Goal: Task Accomplishment & Management: Manage account settings

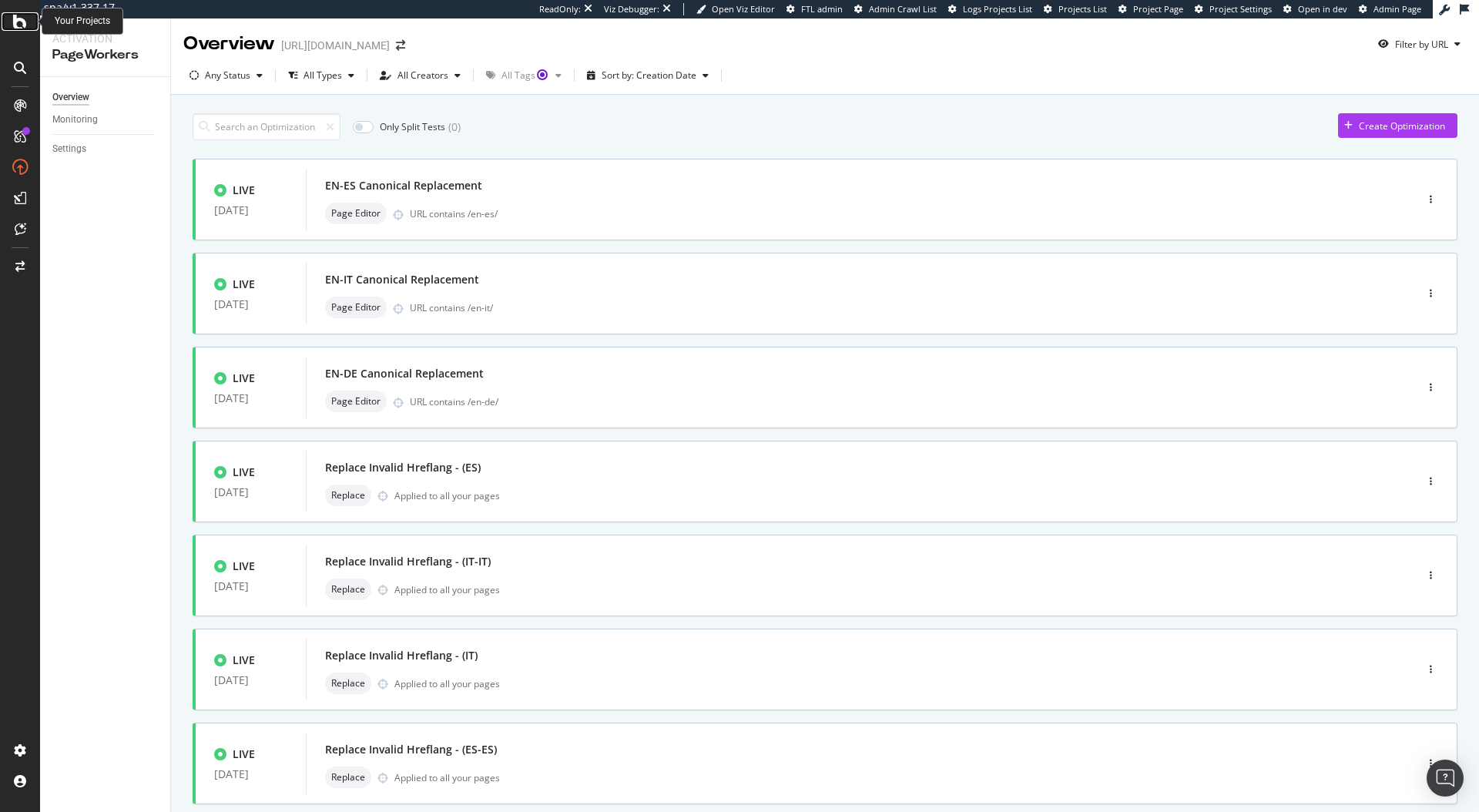
click at [13, 25] on icon at bounding box center [20, 22] width 14 height 19
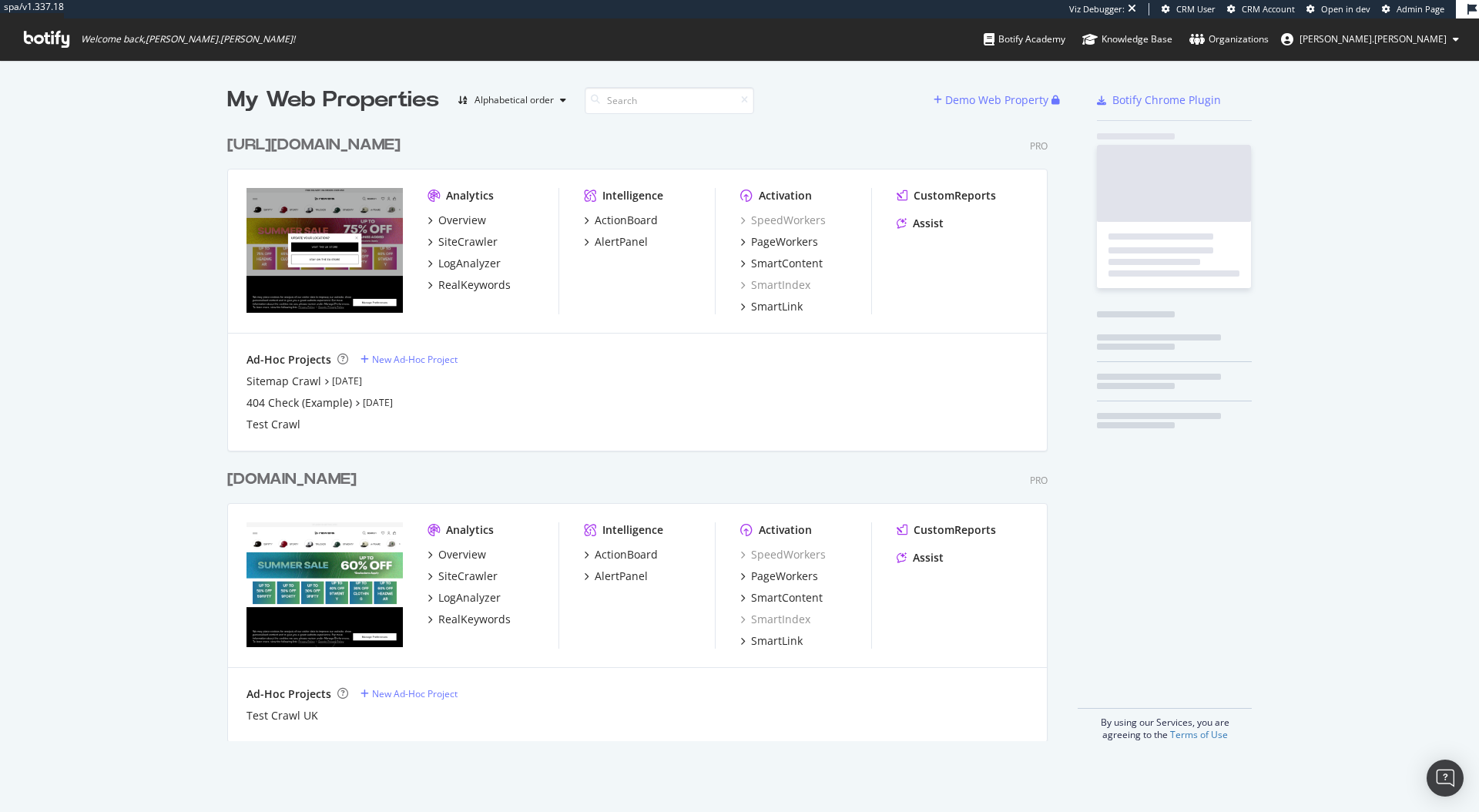
scroll to position [614, 821]
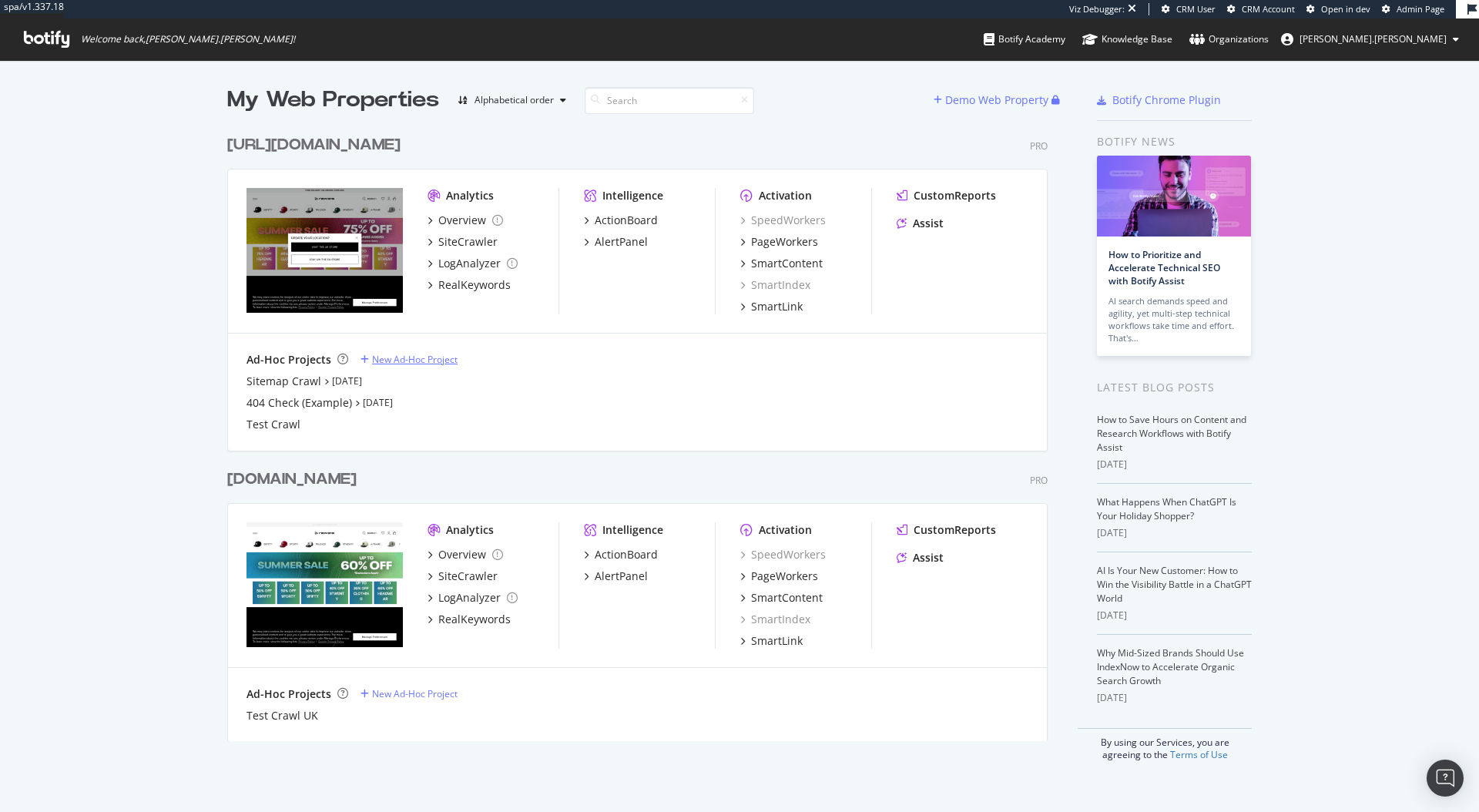
click at [418, 360] on div "New Ad-Hoc Project" at bounding box center [415, 358] width 86 height 13
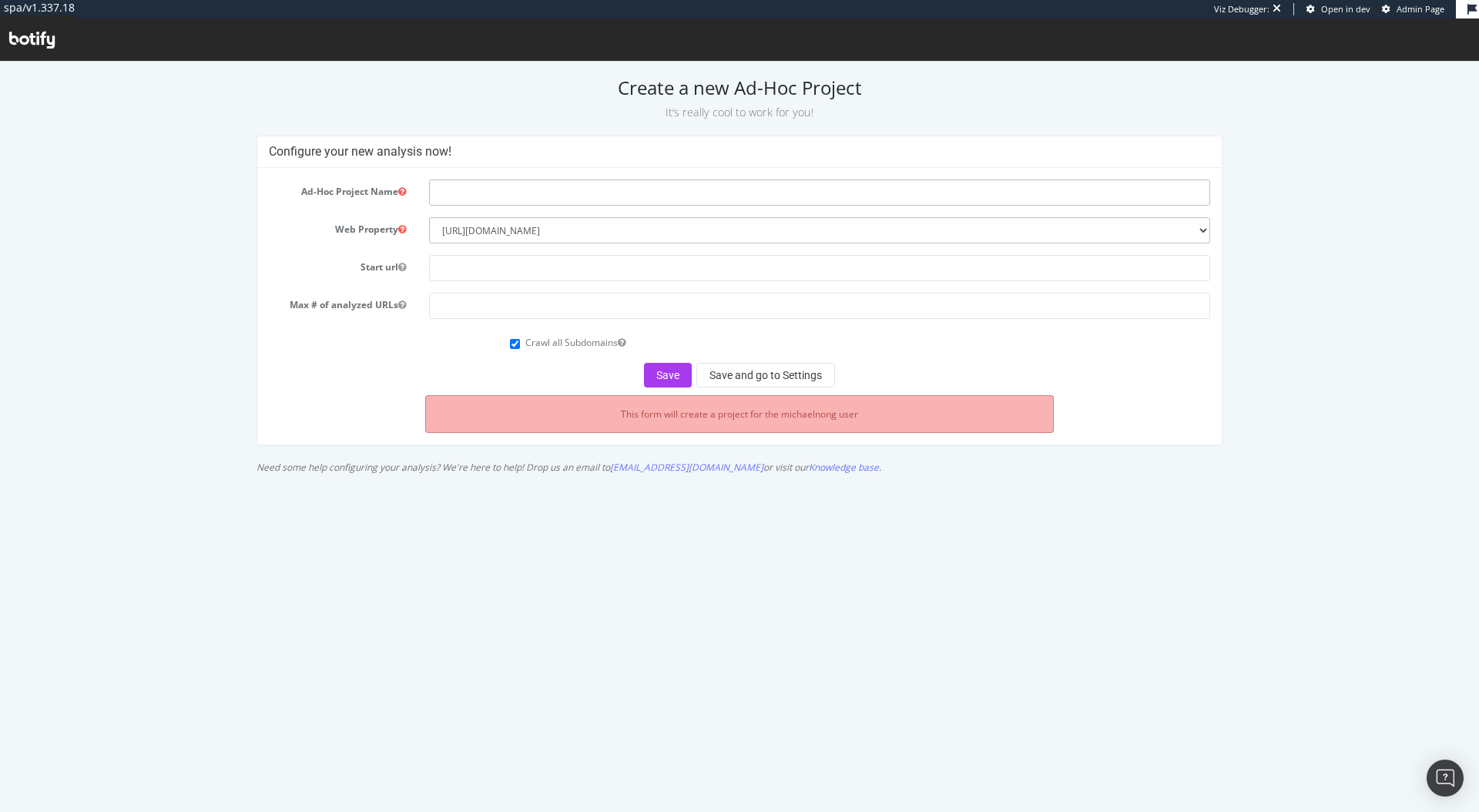
click at [588, 192] on input "text" at bounding box center [819, 192] width 781 height 27
click at [680, 422] on div "This form will create a project for the michaelnong user" at bounding box center [740, 413] width 628 height 37
click at [1330, 341] on div "Configure your new analysis now! Ad-Hoc Project Name Web Property --------- www…" at bounding box center [740, 308] width 1473 height 345
click at [604, 127] on div "Create a new Ad-Hoc Project It’s really cool to work for you! Configure your ne…" at bounding box center [740, 279] width 1479 height 405
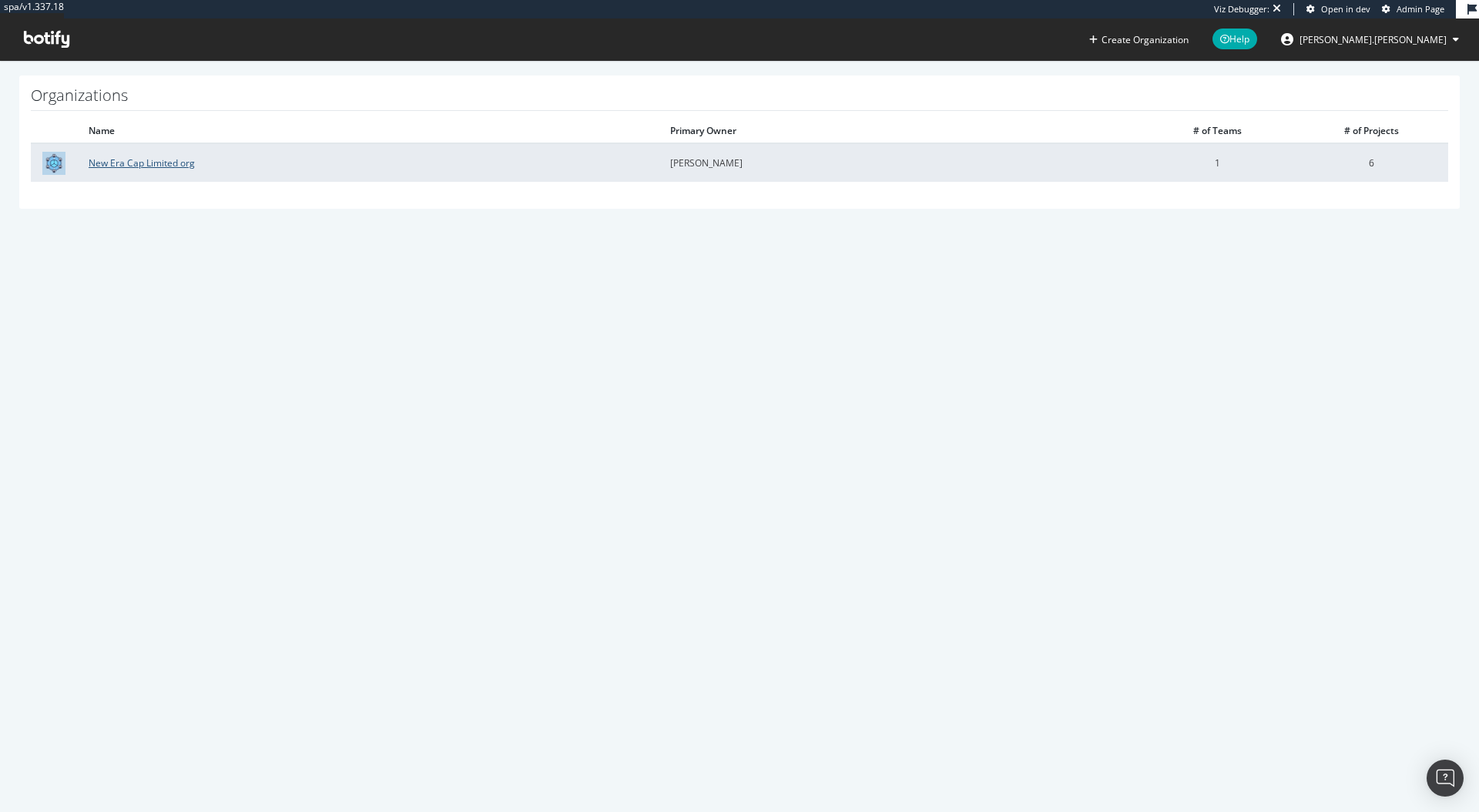
click at [152, 164] on link "New Era Cap Limited org" at bounding box center [142, 162] width 106 height 13
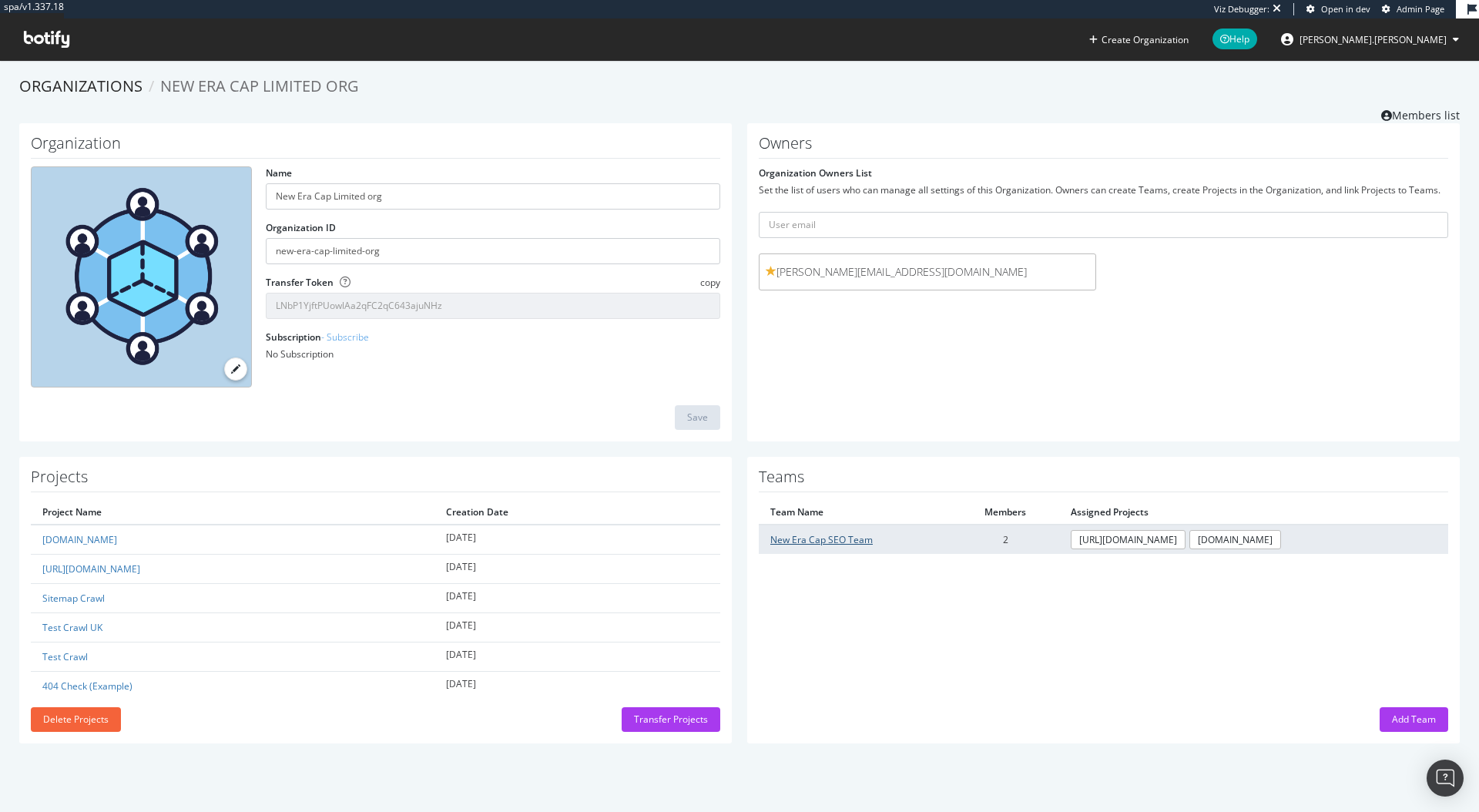
click at [815, 532] on link "New Era Cap SEO Team" at bounding box center [821, 538] width 102 height 13
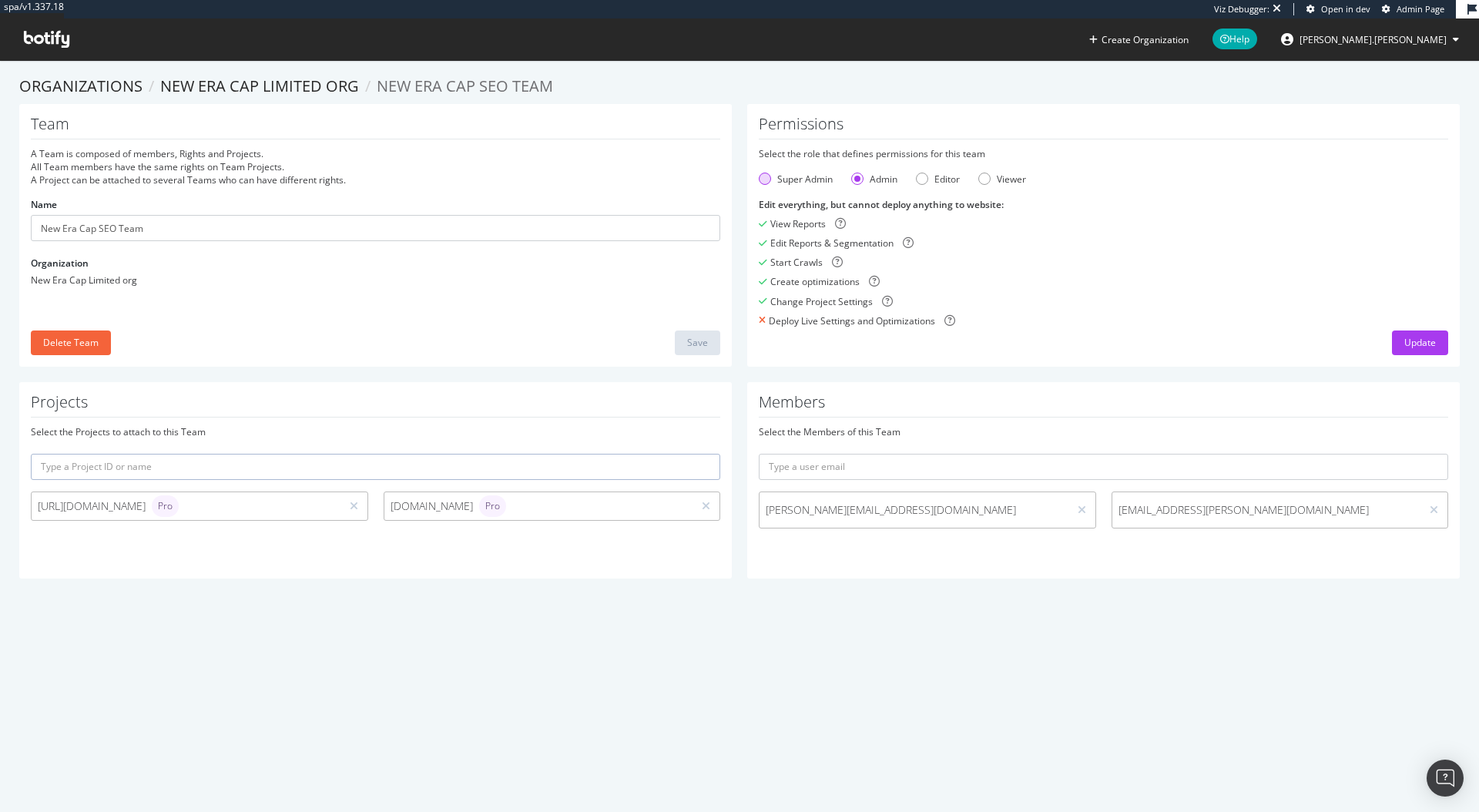
click at [759, 182] on div "Super Admin" at bounding box center [765, 178] width 13 height 13
click at [853, 176] on div "Admin" at bounding box center [858, 178] width 13 height 13
click at [759, 178] on div "Super Admin" at bounding box center [765, 178] width 13 height 13
click at [852, 178] on div "Admin" at bounding box center [858, 178] width 13 height 13
click at [953, 373] on div "Team A Team is composed of members, Rights and Projects. All Team members have …" at bounding box center [740, 243] width 1456 height 278
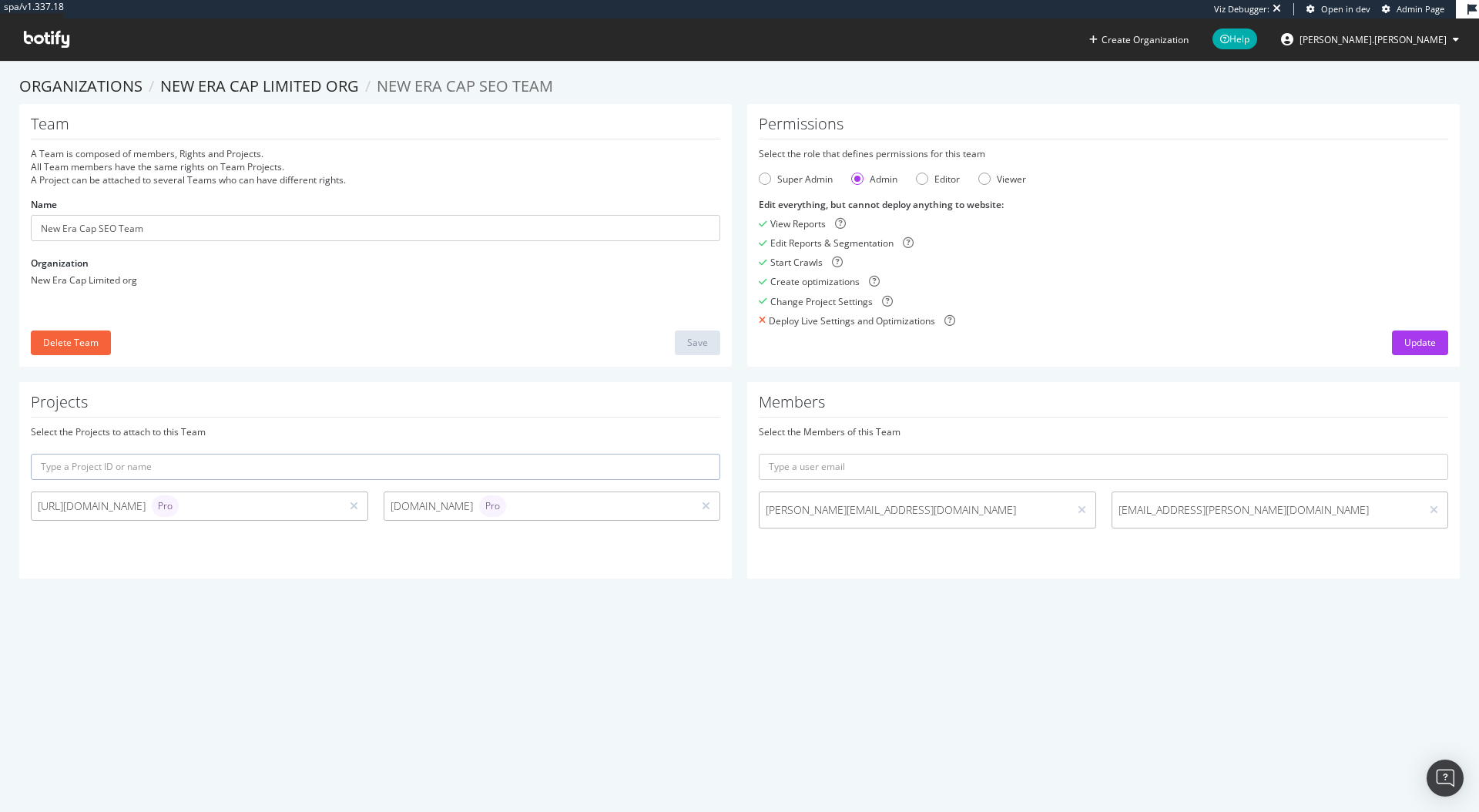
click at [863, 556] on div "Members Select the Members of this Team sophie.cheesewright@neweracap.com Gaeun…" at bounding box center [1104, 480] width 713 height 197
click at [805, 180] on div "Super Admin" at bounding box center [805, 178] width 55 height 13
click at [879, 177] on div "Admin" at bounding box center [883, 178] width 28 height 13
click at [800, 179] on div "Super Admin" at bounding box center [805, 178] width 55 height 13
click at [871, 176] on div "Admin" at bounding box center [883, 178] width 28 height 13
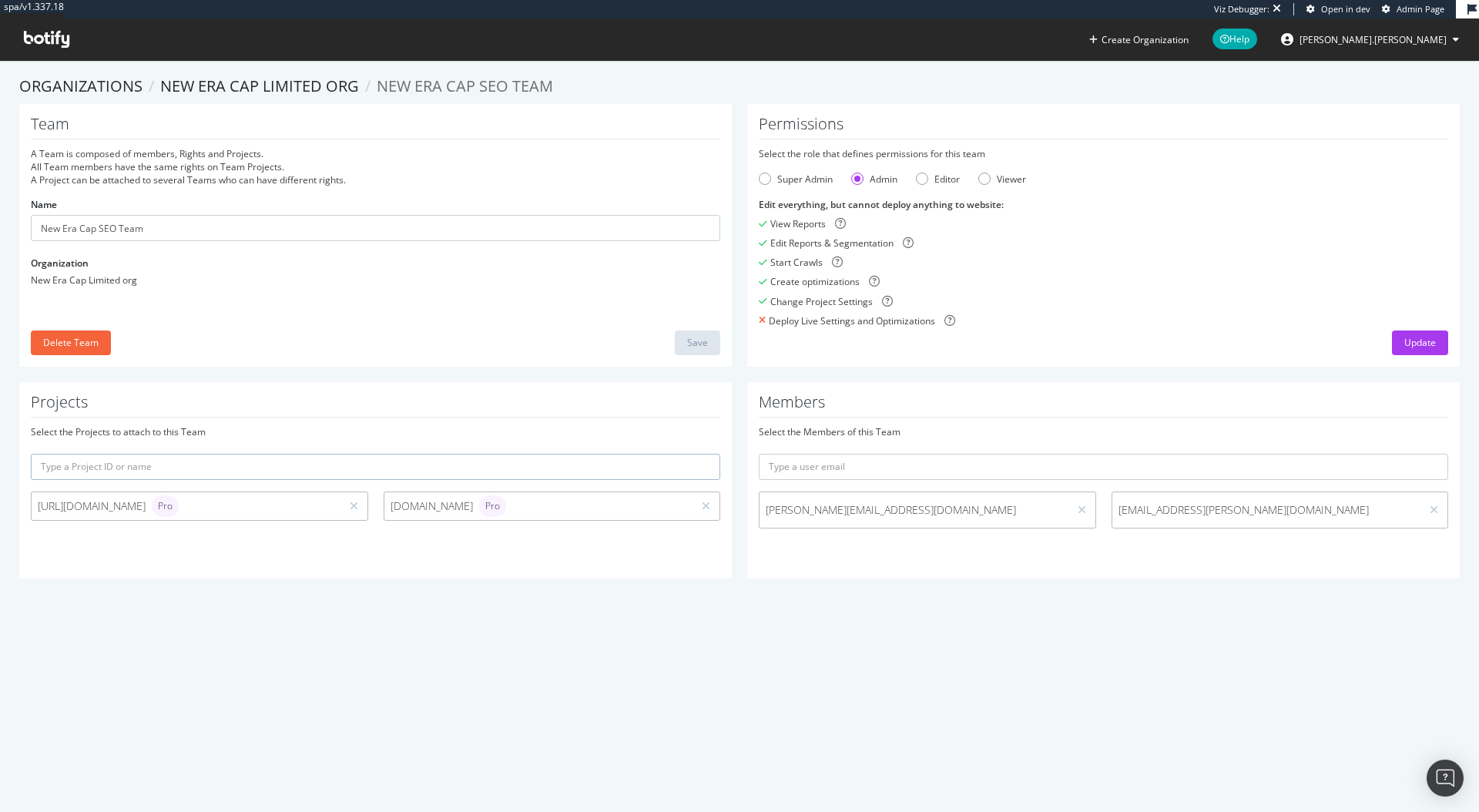
click at [1162, 282] on div "Create optimizations" at bounding box center [1104, 281] width 689 height 13
click at [1091, 147] on div "Select the role that defines permissions for this team" at bounding box center [1104, 153] width 689 height 13
click at [762, 179] on div "Super Admin" at bounding box center [765, 178] width 13 height 13
click at [1404, 343] on div "Update" at bounding box center [1420, 342] width 32 height 13
